Goal: Communication & Community: Ask a question

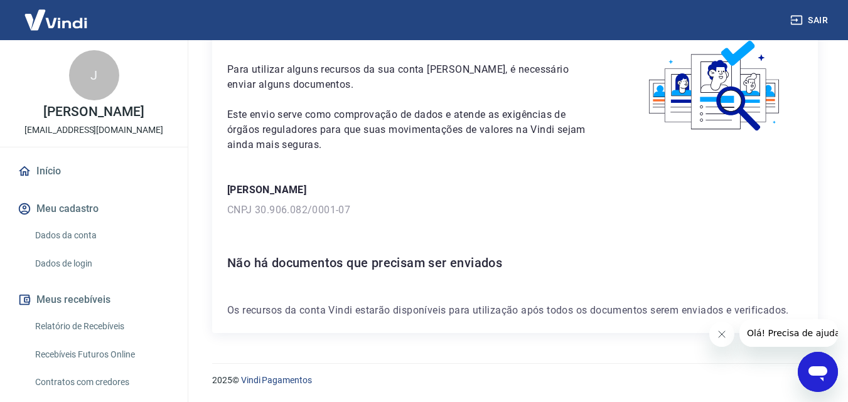
scroll to position [109, 0]
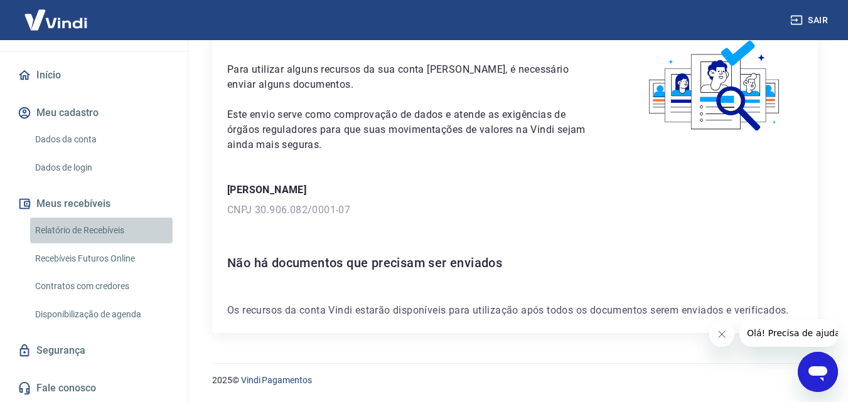
click at [131, 237] on link "Relatório de Recebíveis" at bounding box center [101, 231] width 142 height 26
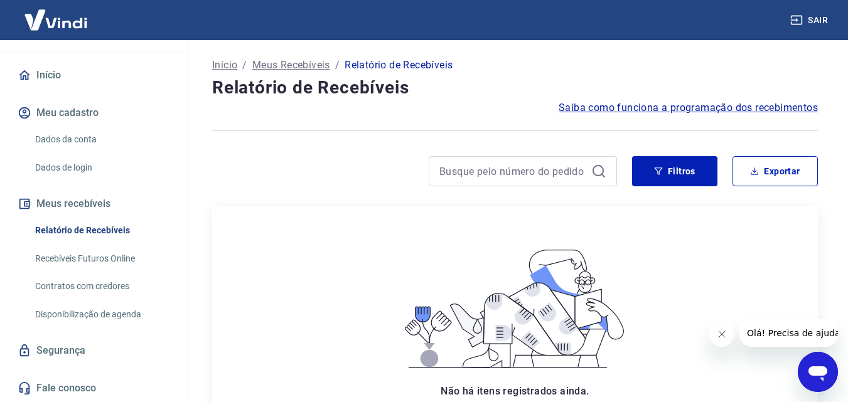
drag, startPoint x: 191, startPoint y: 188, endPoint x: 191, endPoint y: 203, distance: 15.1
click at [192, 202] on div "Início / Meus Recebíveis / Relatório de Recebíveis Relatório de Recebíveis Saib…" at bounding box center [515, 304] width 666 height 528
drag, startPoint x: 178, startPoint y: 243, endPoint x: 180, endPoint y: 274, distance: 30.2
click at [180, 274] on div "J [PERSON_NAME] [EMAIL_ADDRESS][DOMAIN_NAME] Início Meu cadastro Dados da conta…" at bounding box center [94, 221] width 188 height 362
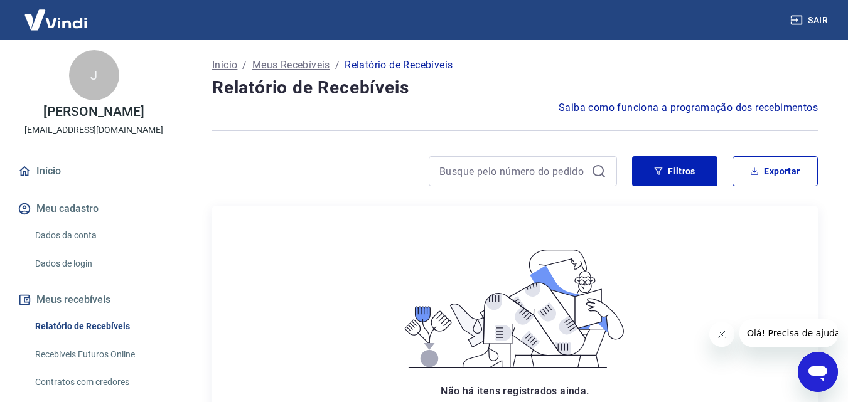
scroll to position [109, 0]
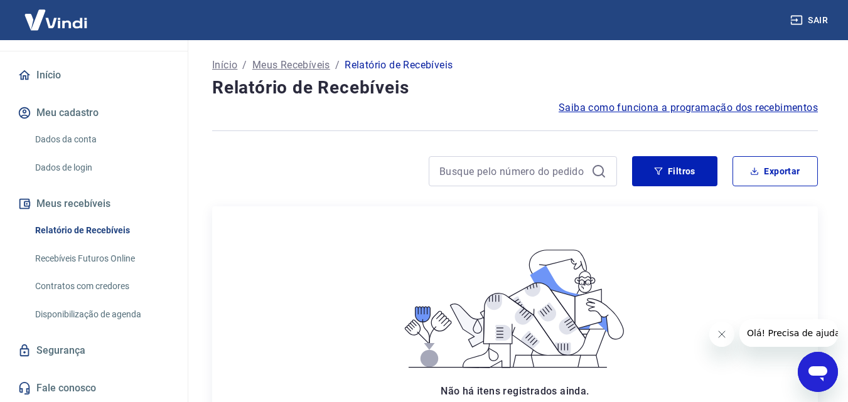
click at [822, 373] on icon "Abrir janela de mensagens" at bounding box center [817, 373] width 19 height 15
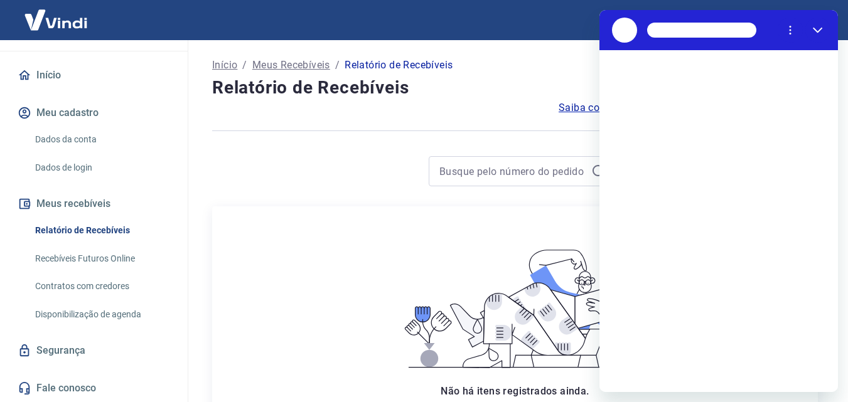
scroll to position [0, 0]
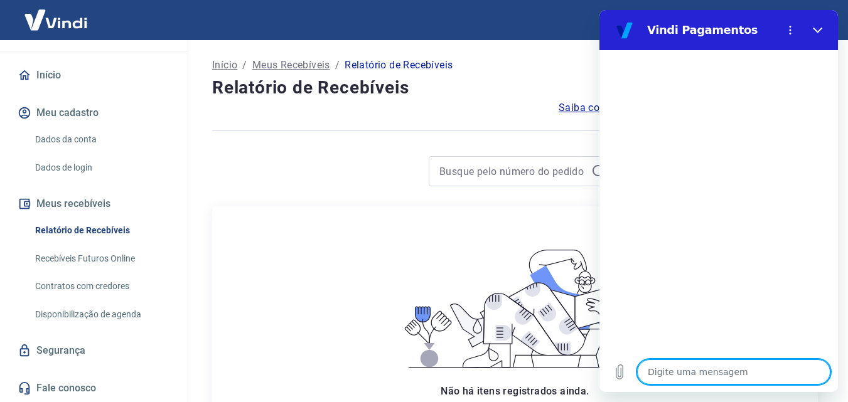
click at [708, 380] on textarea at bounding box center [733, 371] width 193 height 25
type textarea "o"
type textarea "x"
type textarea "oi"
type textarea "x"
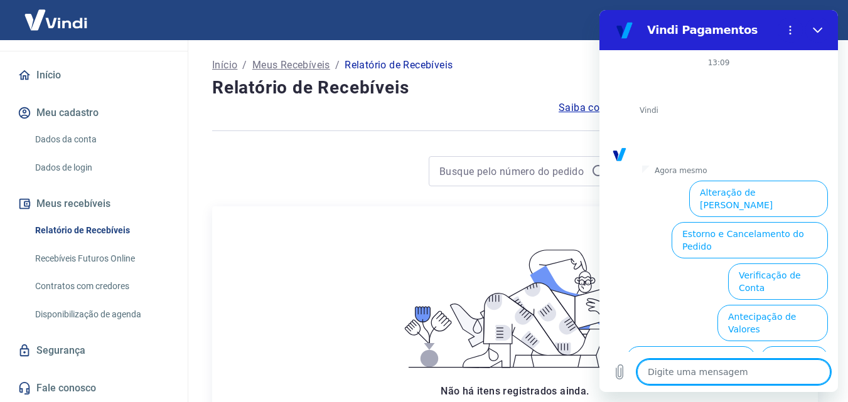
scroll to position [87, 0]
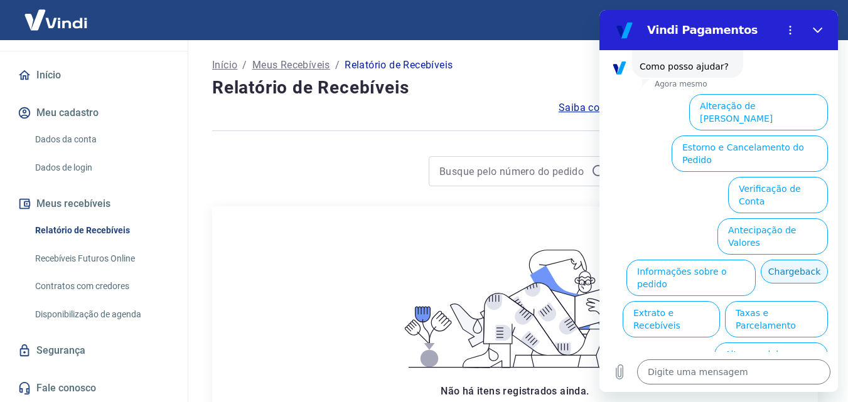
click at [794, 260] on button "Chargeback" at bounding box center [793, 272] width 67 height 24
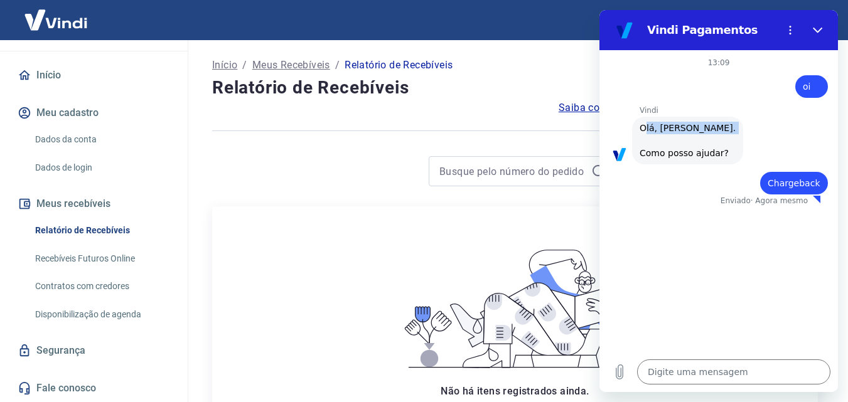
drag, startPoint x: 647, startPoint y: 126, endPoint x: 674, endPoint y: 136, distance: 29.4
click at [674, 136] on div "Vindi diz: Olá, [PERSON_NAME]. Como posso ajudar?" at bounding box center [687, 141] width 111 height 48
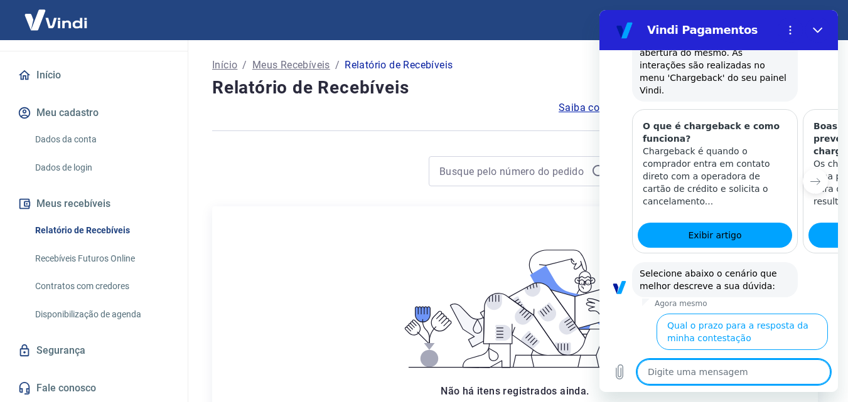
scroll to position [448, 0]
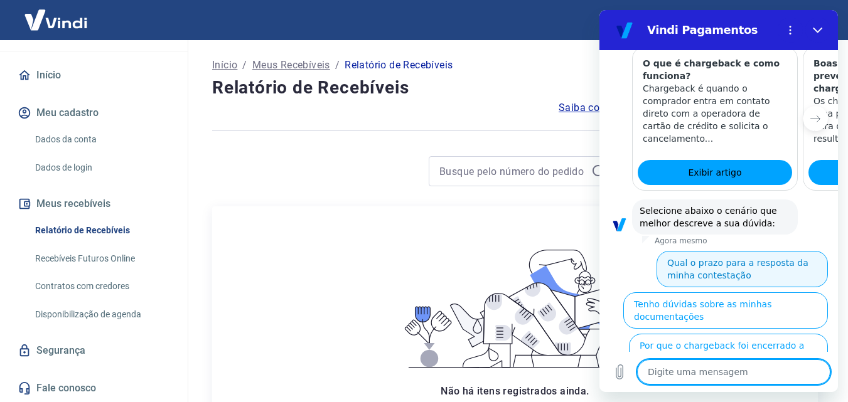
click at [743, 251] on button "Qual o prazo para a resposta da minha contestação" at bounding box center [741, 269] width 171 height 36
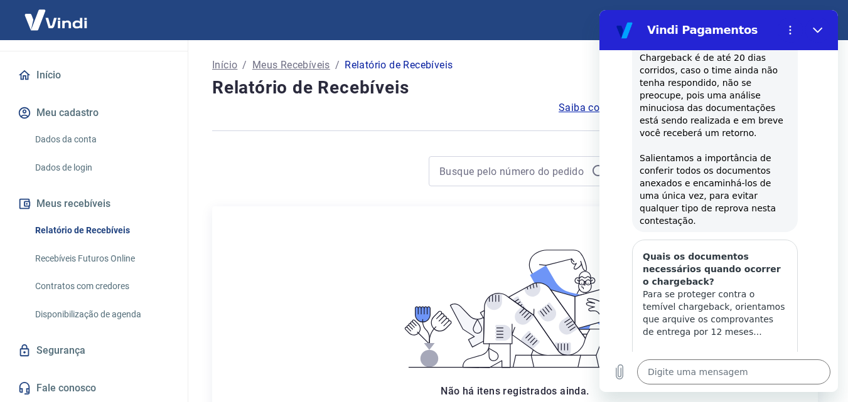
scroll to position [892, 0]
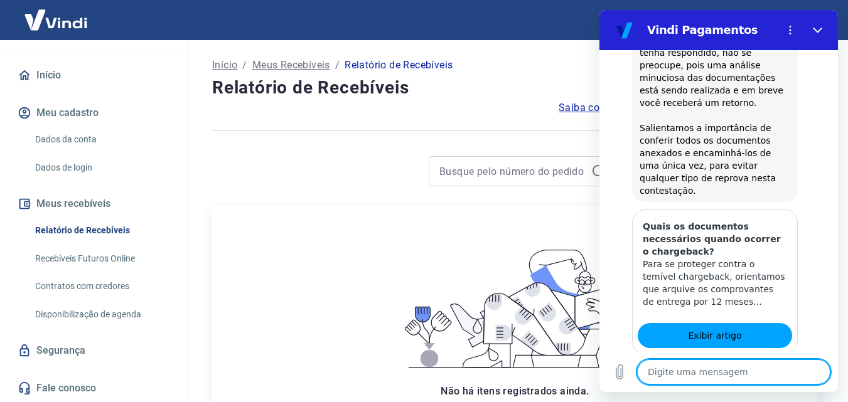
scroll to position [893, 0]
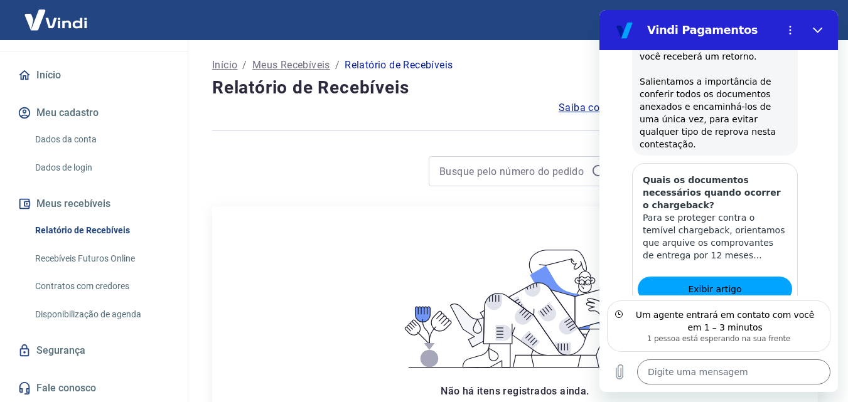
click at [379, 400] on div "Não há itens registrados ainda. Quando houver itens registrados, eles serão exi…" at bounding box center [515, 331] width 290 height 230
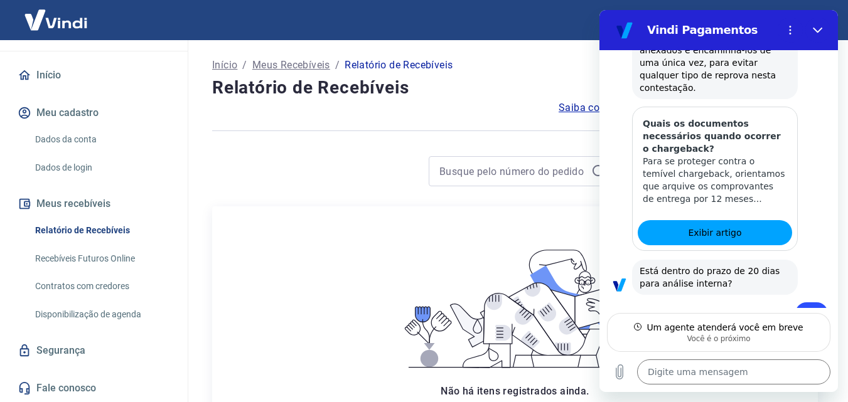
scroll to position [981, 0]
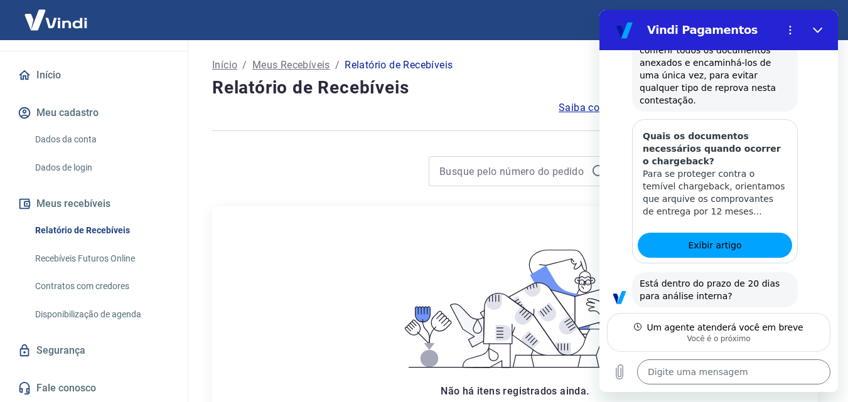
type textarea "x"
click at [747, 373] on textarea at bounding box center [733, 371] width 193 height 25
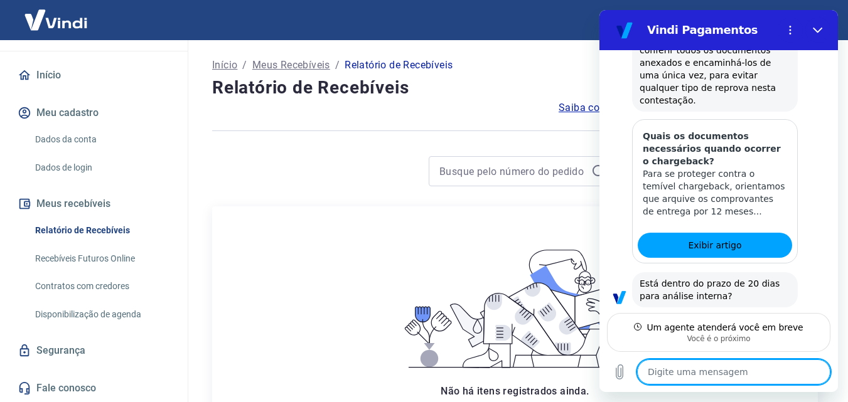
paste textarea "Oi, tudo bem? Mudamos de razão social e já mudei o cadastro com a Tray e a Vind…"
type textarea "Oi, tudo bem? Mudamos de razão social e já mudei o cadastro com a Tray e a Vind…"
type textarea "x"
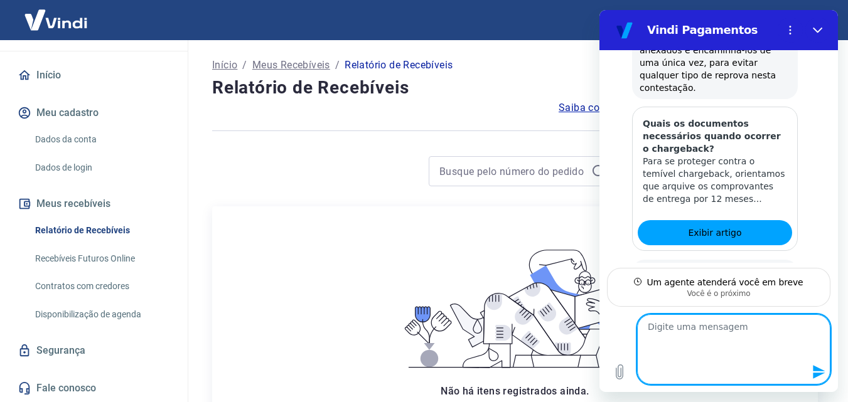
scroll to position [0, 0]
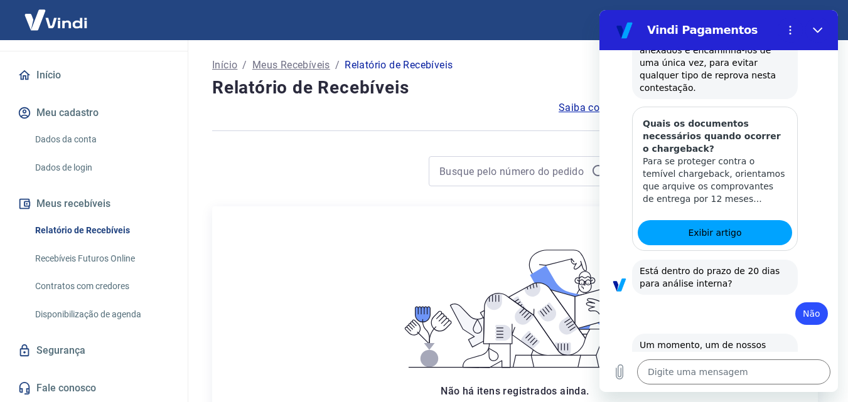
type textarea "x"
